Goal: Information Seeking & Learning: Compare options

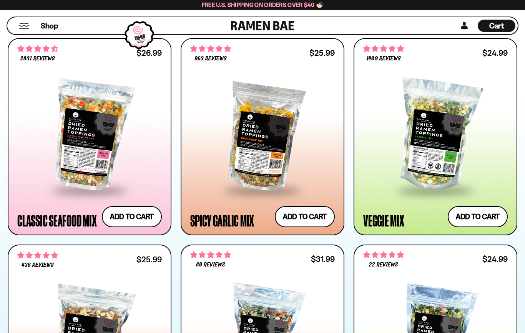
scroll to position [442, 0]
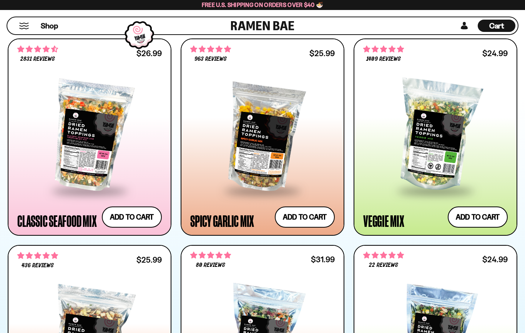
click at [478, 285] on div at bounding box center [435, 335] width 145 height 129
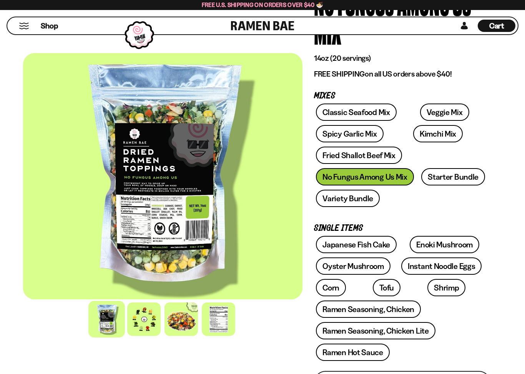
scroll to position [125, 0]
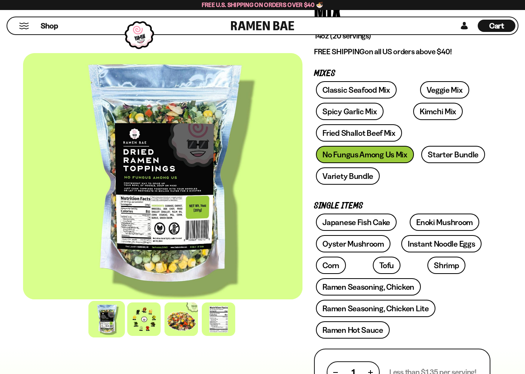
click at [458, 245] on link "Instant Noodle Eggs" at bounding box center [441, 243] width 80 height 17
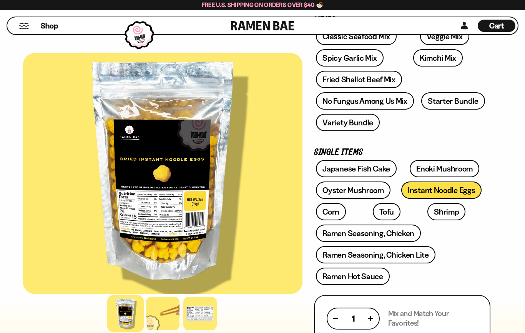
scroll to position [150, 0]
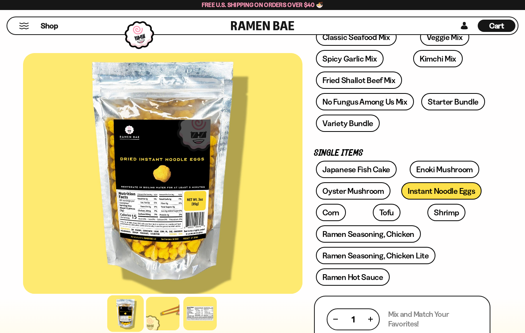
click at [373, 216] on link "Tofu" at bounding box center [387, 212] width 28 height 17
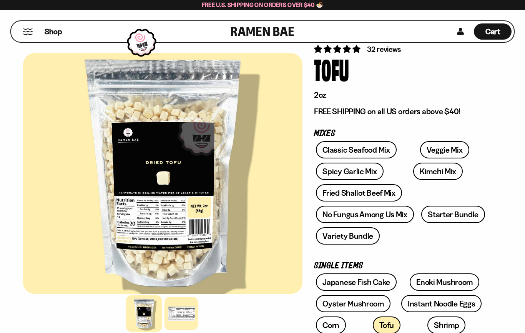
scroll to position [37, 0]
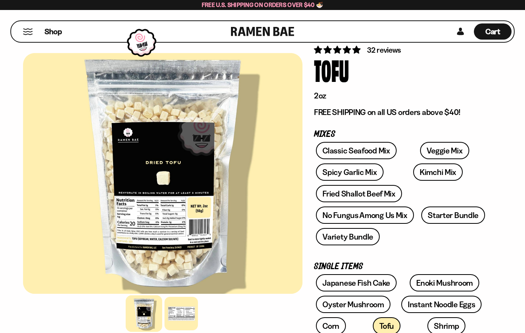
click at [380, 191] on link "Fried Shallot Beef Mix" at bounding box center [359, 193] width 86 height 17
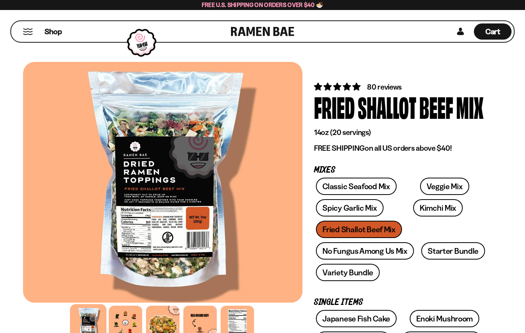
click at [434, 184] on link "Veggie Mix" at bounding box center [444, 186] width 49 height 17
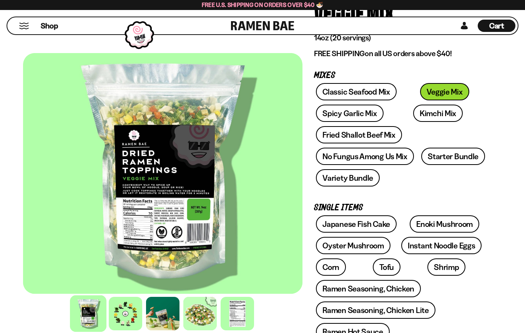
scroll to position [88, 0]
